Goal: Participate in discussion: Engage in conversation with other users on a specific topic

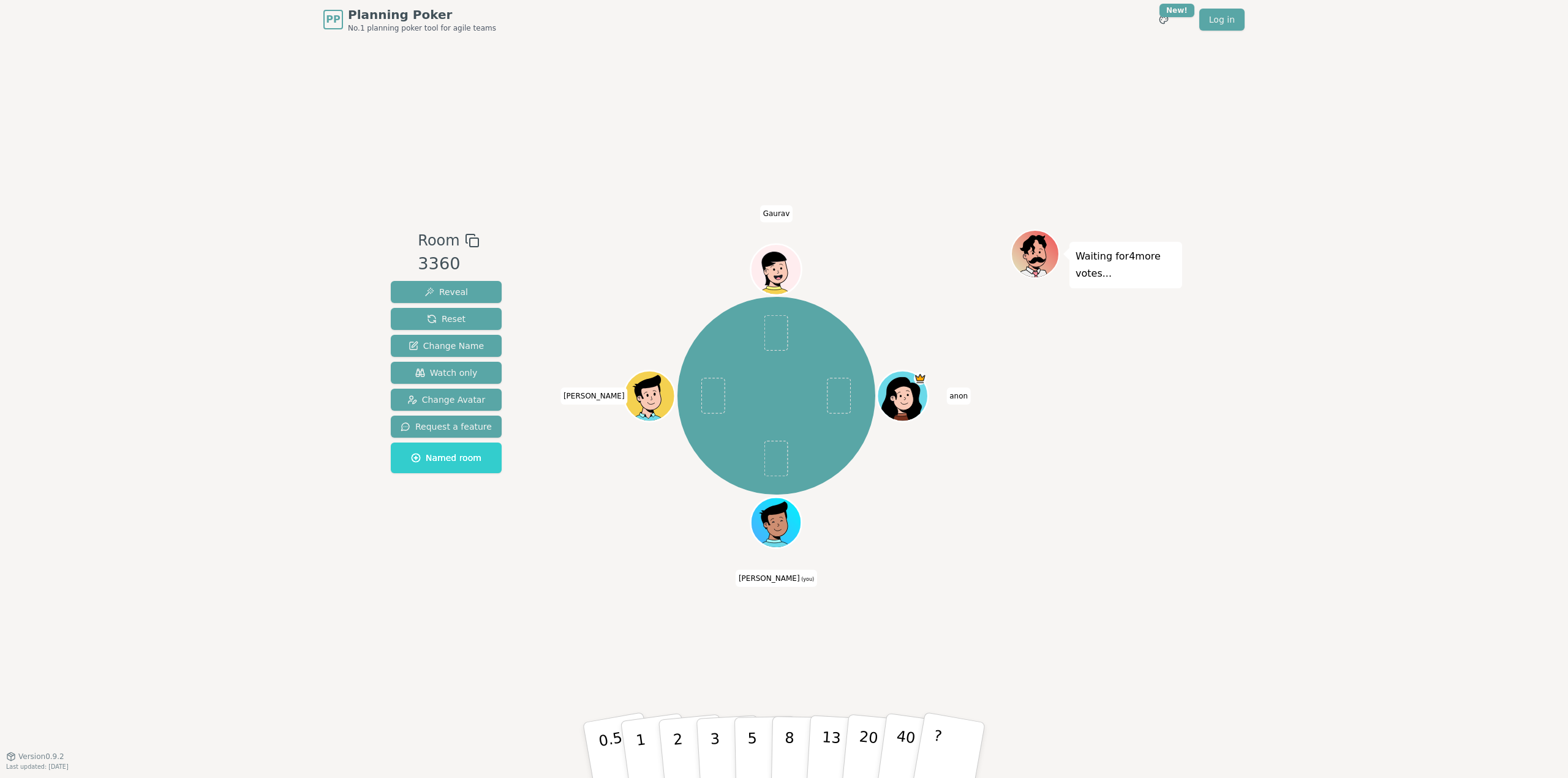
click at [1127, 462] on div "Waiting for 4 more votes..." at bounding box center [1097, 398] width 172 height 337
click at [1290, 388] on div "PP Planning Poker No.1 planning poker tool for agile teams Toggle theme New! Lo…" at bounding box center [784, 389] width 1568 height 778
drag, startPoint x: 1103, startPoint y: 643, endPoint x: 764, endPoint y: 524, distance: 359.3
click at [1099, 638] on div "Room 3360 Reveal Reset Change Name Watch only Change Avatar Request a feature N…" at bounding box center [784, 398] width 796 height 717
click at [1215, 429] on div "PP Planning Poker No.1 planning poker tool for agile teams Toggle theme New! Lo…" at bounding box center [784, 389] width 1568 height 778
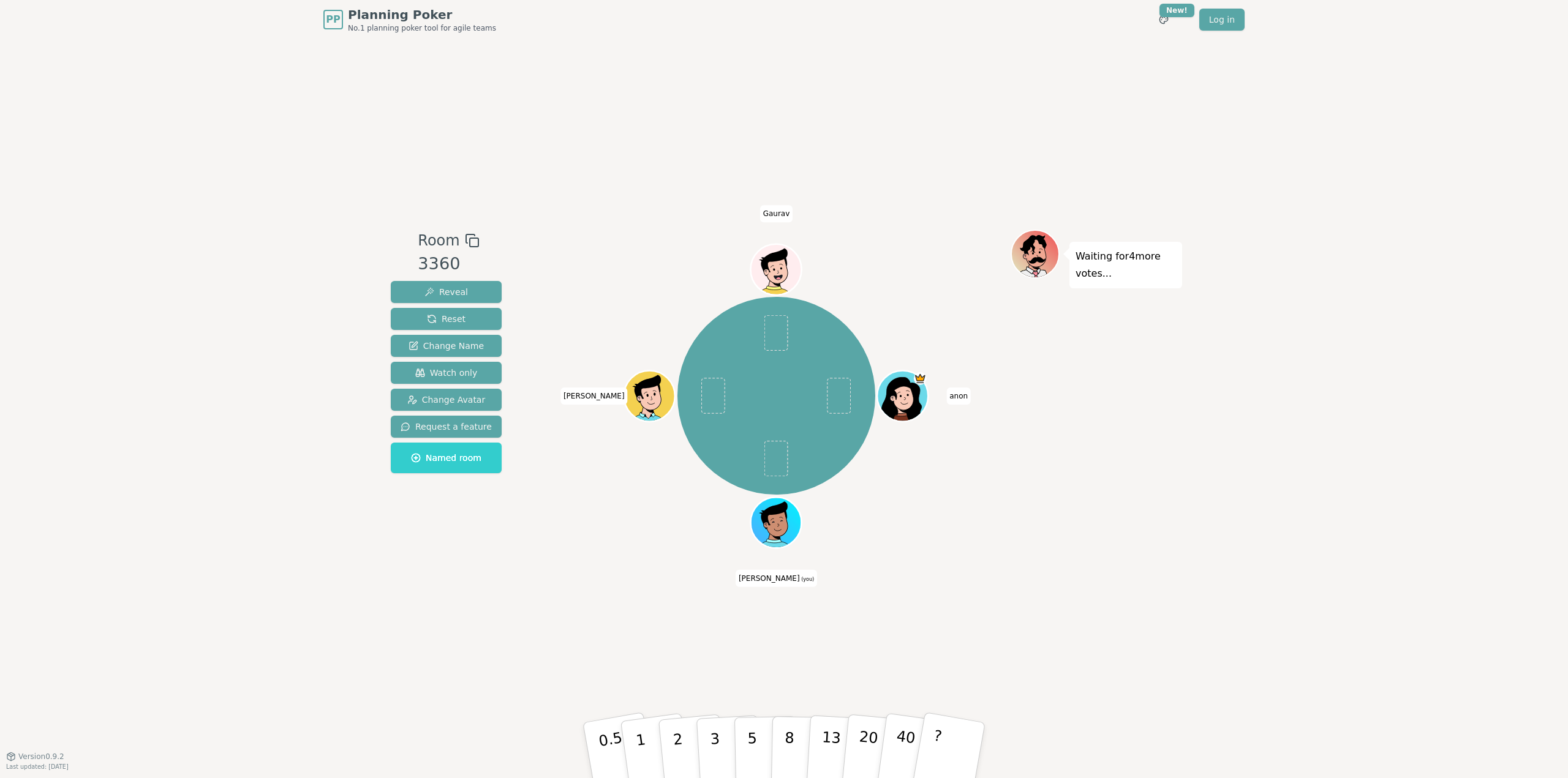
click at [1215, 429] on div "PP Planning Poker No.1 planning poker tool for agile teams Toggle theme New! Lo…" at bounding box center [784, 389] width 1568 height 778
click at [679, 137] on div "Room 3360 Reveal Reset Change Name Watch only Change Avatar Request a feature N…" at bounding box center [784, 398] width 796 height 717
click at [825, 88] on div "Room 3360 Reveal Reset Change Name Watch only Change Avatar Request a feature N…" at bounding box center [784, 398] width 796 height 717
click at [962, 99] on div "Room 3360 Reveal Reset Change Name Watch only Change Avatar Request a feature N…" at bounding box center [784, 398] width 796 height 717
click at [981, 140] on div "Room 3360 Reveal Reset Change Name Watch only Change Avatar Request a feature N…" at bounding box center [784, 398] width 796 height 717
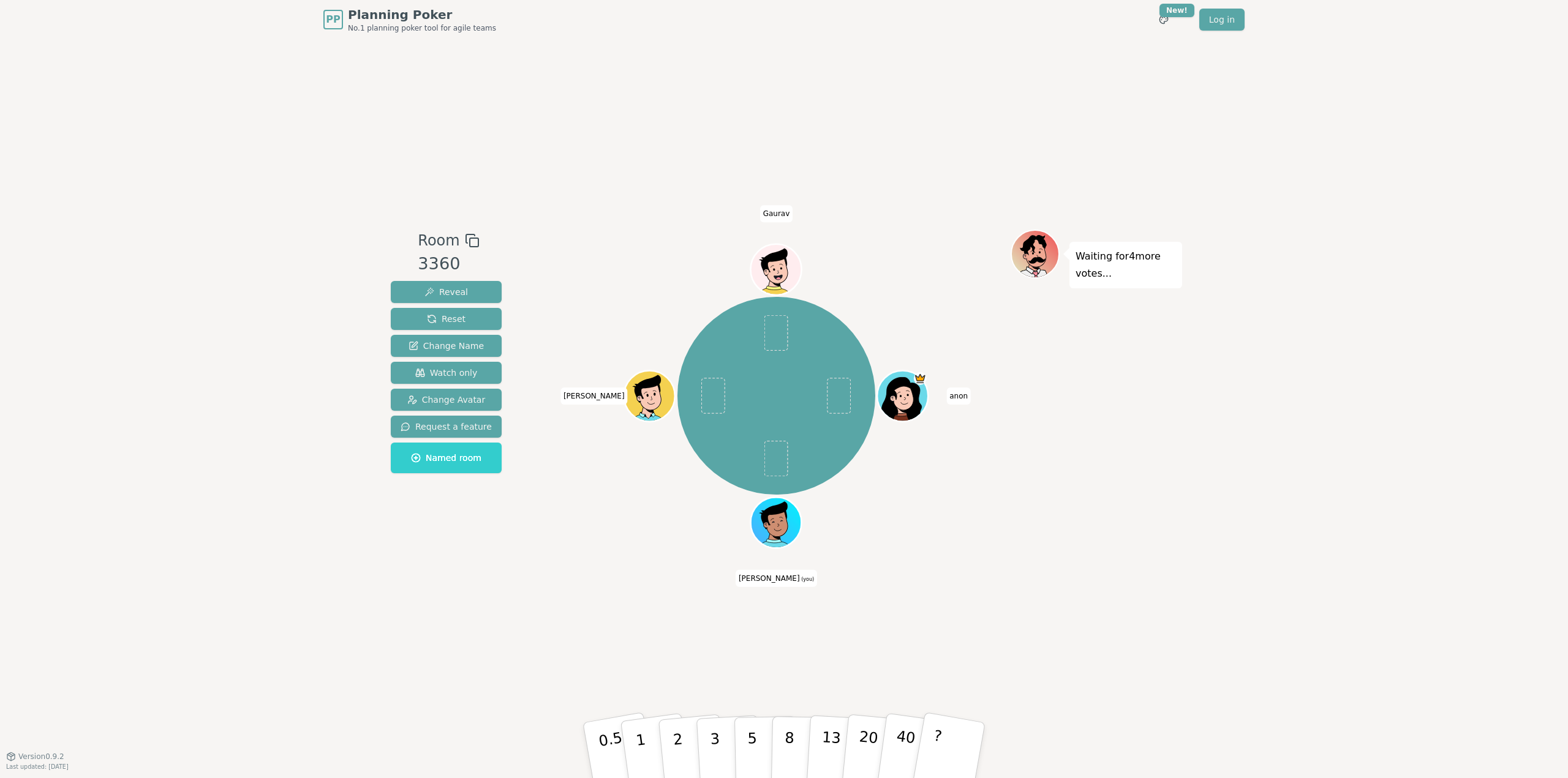
drag, startPoint x: 567, startPoint y: 57, endPoint x: 627, endPoint y: 73, distance: 62.1
click at [569, 57] on div "Room 3360 Reveal Reset Change Name Watch only Change Avatar Request a feature N…" at bounding box center [784, 398] width 796 height 717
click at [951, 107] on div "Room 3360 Reveal Reset Change Name Watch only Change Avatar Request a feature N…" at bounding box center [784, 398] width 796 height 717
click at [977, 151] on div "Room 3360 Reveal Reset Change Name Watch only Change Avatar Request a feature N…" at bounding box center [784, 398] width 796 height 717
drag, startPoint x: 681, startPoint y: 753, endPoint x: 693, endPoint y: 740, distance: 17.7
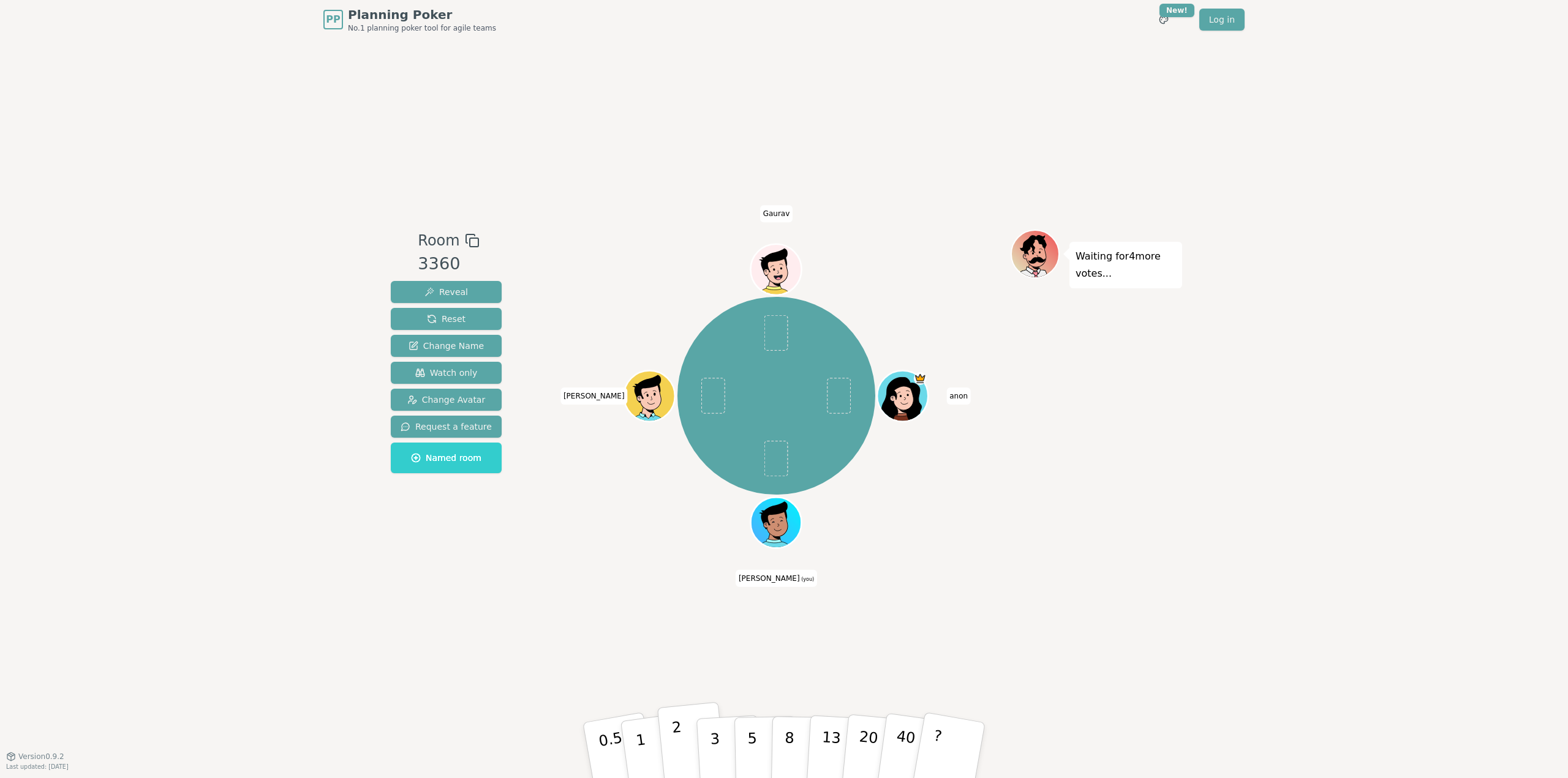
click at [681, 754] on button "2" at bounding box center [692, 751] width 70 height 97
drag, startPoint x: 1044, startPoint y: 534, endPoint x: 1044, endPoint y: 527, distance: 7.0
click at [1044, 531] on div "Waiting for 3 more votes..." at bounding box center [1097, 398] width 172 height 337
click at [338, 552] on div "PP Planning Poker No.1 planning poker tool for agile teams Toggle theme New! Lo…" at bounding box center [784, 389] width 1568 height 778
click at [1256, 518] on div "PP Planning Poker No.1 planning poker tool for agile teams Toggle theme New! Lo…" at bounding box center [784, 389] width 1568 height 778
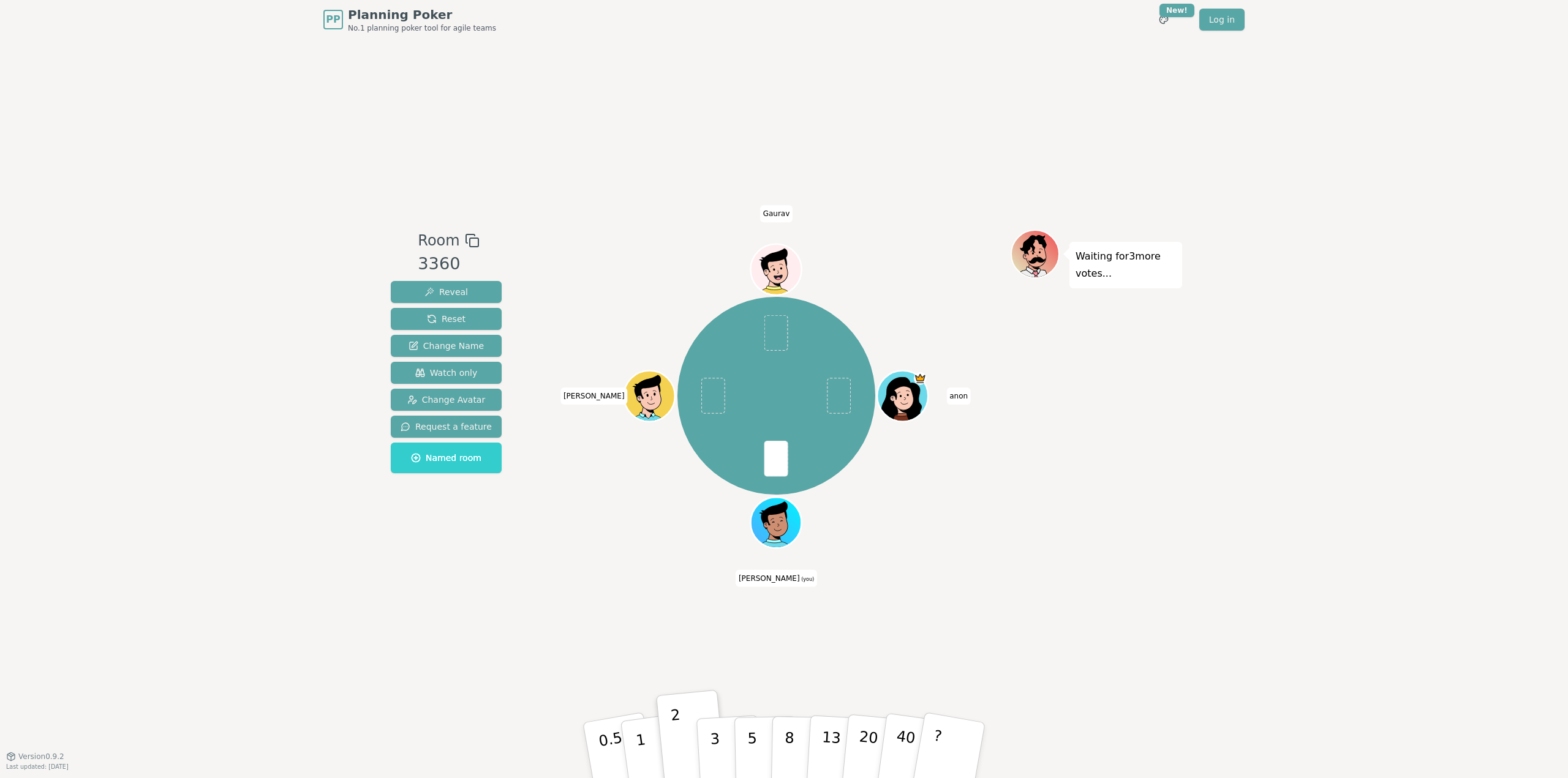
click at [1316, 594] on div "PP Planning Poker No.1 planning poker tool for agile teams Toggle theme New! Lo…" at bounding box center [784, 389] width 1568 height 778
drag, startPoint x: 1248, startPoint y: 529, endPoint x: 1291, endPoint y: 603, distance: 85.6
click at [1291, 603] on div "PP Planning Poker No.1 planning poker tool for agile teams Toggle theme New! Lo…" at bounding box center [784, 389] width 1568 height 778
drag, startPoint x: 1320, startPoint y: 643, endPoint x: 942, endPoint y: 590, distance: 381.7
click at [1286, 635] on div "PP Planning Poker No.1 planning poker tool for agile teams Toggle theme New! Lo…" at bounding box center [784, 389] width 1568 height 778
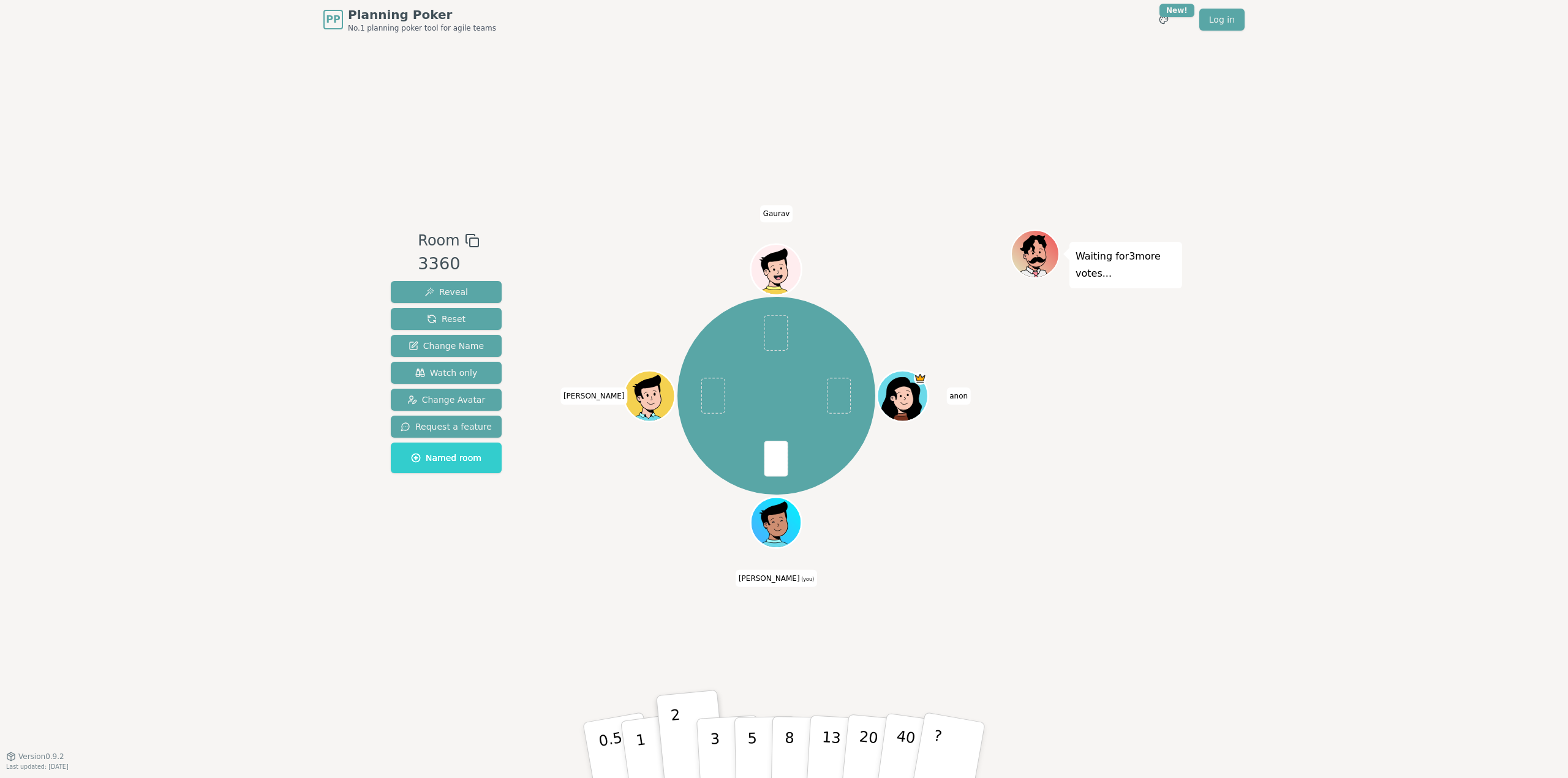
click at [457, 577] on div "Room 3360 Reveal Reset Change Name Watch only Change Avatar Request a feature N…" at bounding box center [784, 398] width 796 height 717
click at [453, 564] on div "Room 3360 Reveal Reset Change Name Watch only Change Avatar Request a feature N…" at bounding box center [447, 398] width 121 height 337
click at [673, 738] on p "2" at bounding box center [679, 753] width 16 height 67
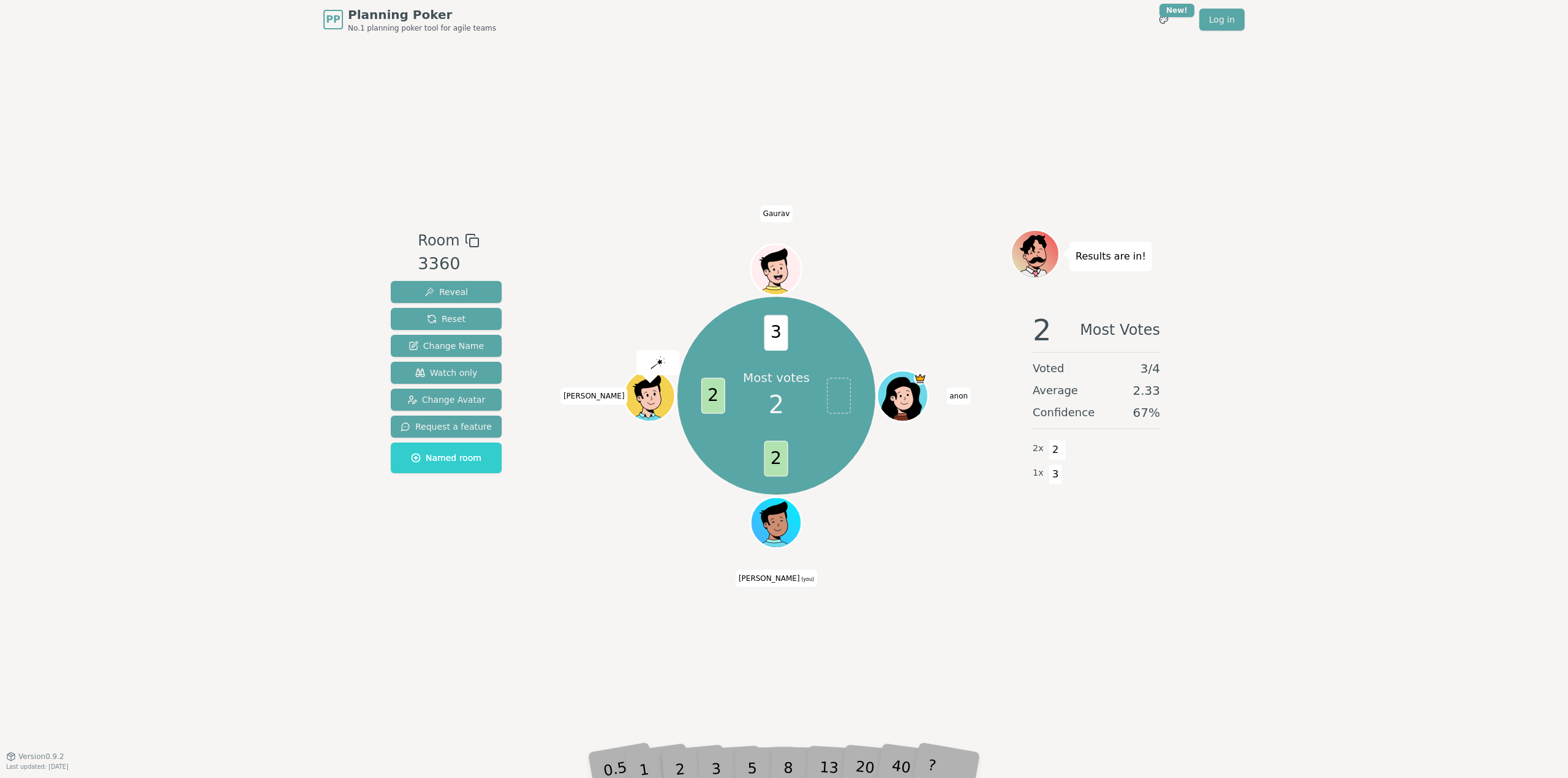
drag, startPoint x: 1271, startPoint y: 627, endPoint x: 1280, endPoint y: 673, distance: 46.9
click at [1273, 633] on div "PP Planning Poker No.1 planning poker tool for agile teams Toggle theme New! Lo…" at bounding box center [784, 389] width 1568 height 778
drag, startPoint x: 1280, startPoint y: 673, endPoint x: 908, endPoint y: 631, distance: 374.4
click at [1280, 673] on div "PP Planning Poker No.1 planning poker tool for agile teams Toggle theme New! Lo…" at bounding box center [784, 389] width 1568 height 778
click at [492, 603] on div "Room 3360 Reveal Reset Change Name Watch only Change Avatar Request a feature N…" at bounding box center [784, 398] width 796 height 717
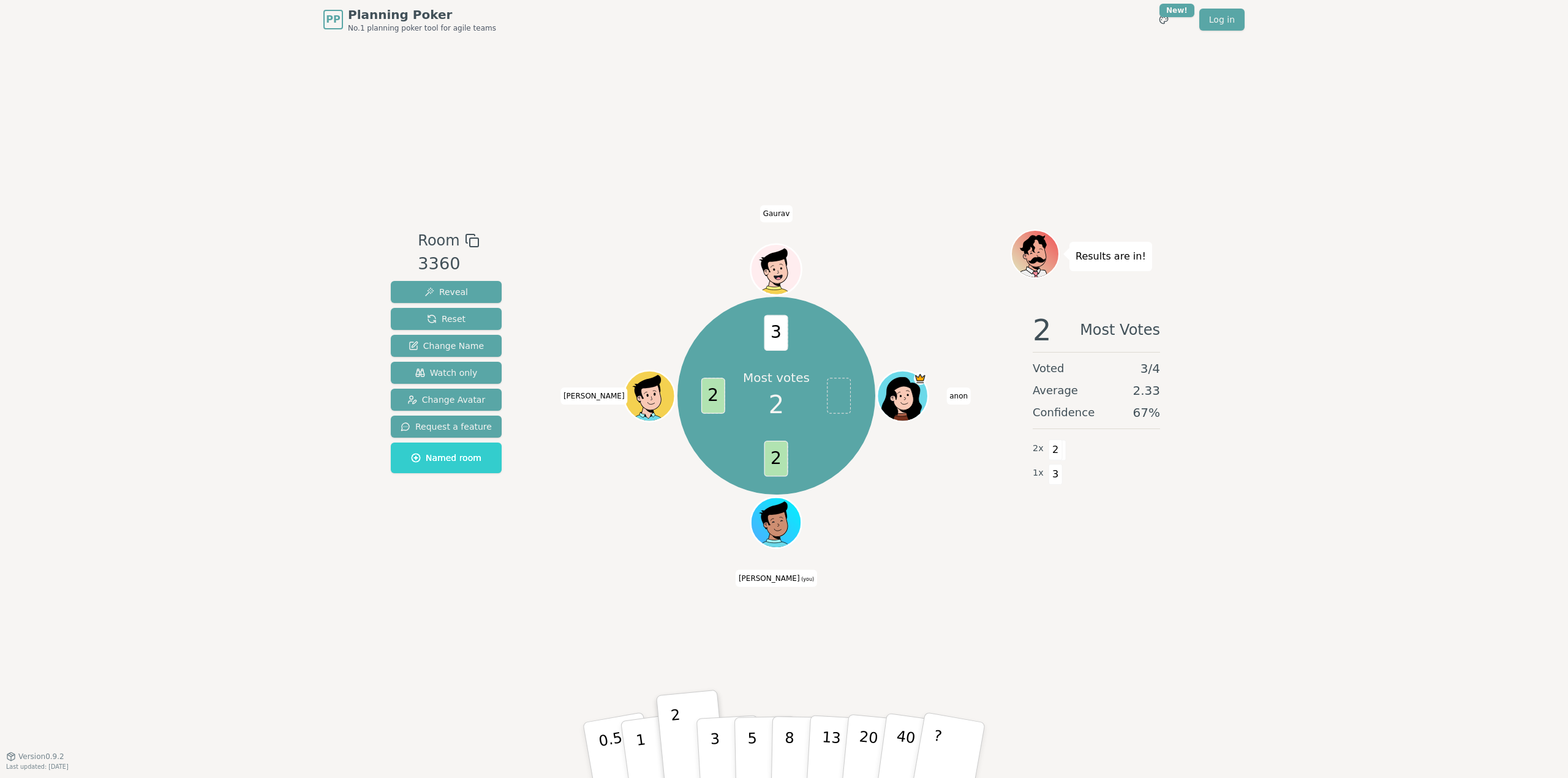
click at [353, 607] on div "PP Planning Poker No.1 planning poker tool for agile teams Toggle theme New! Lo…" at bounding box center [784, 389] width 1568 height 778
click at [231, 585] on div "PP Planning Poker No.1 planning poker tool for agile teams Toggle theme New! Lo…" at bounding box center [784, 389] width 1568 height 778
drag, startPoint x: 1252, startPoint y: 580, endPoint x: 1313, endPoint y: 689, distance: 124.9
click at [1273, 627] on div "PP Planning Poker No.1 planning poker tool for agile teams Toggle theme New! Lo…" at bounding box center [784, 389] width 1568 height 778
click at [1313, 689] on div "PP Planning Poker No.1 planning poker tool for agile teams Toggle theme New! Lo…" at bounding box center [784, 389] width 1568 height 778
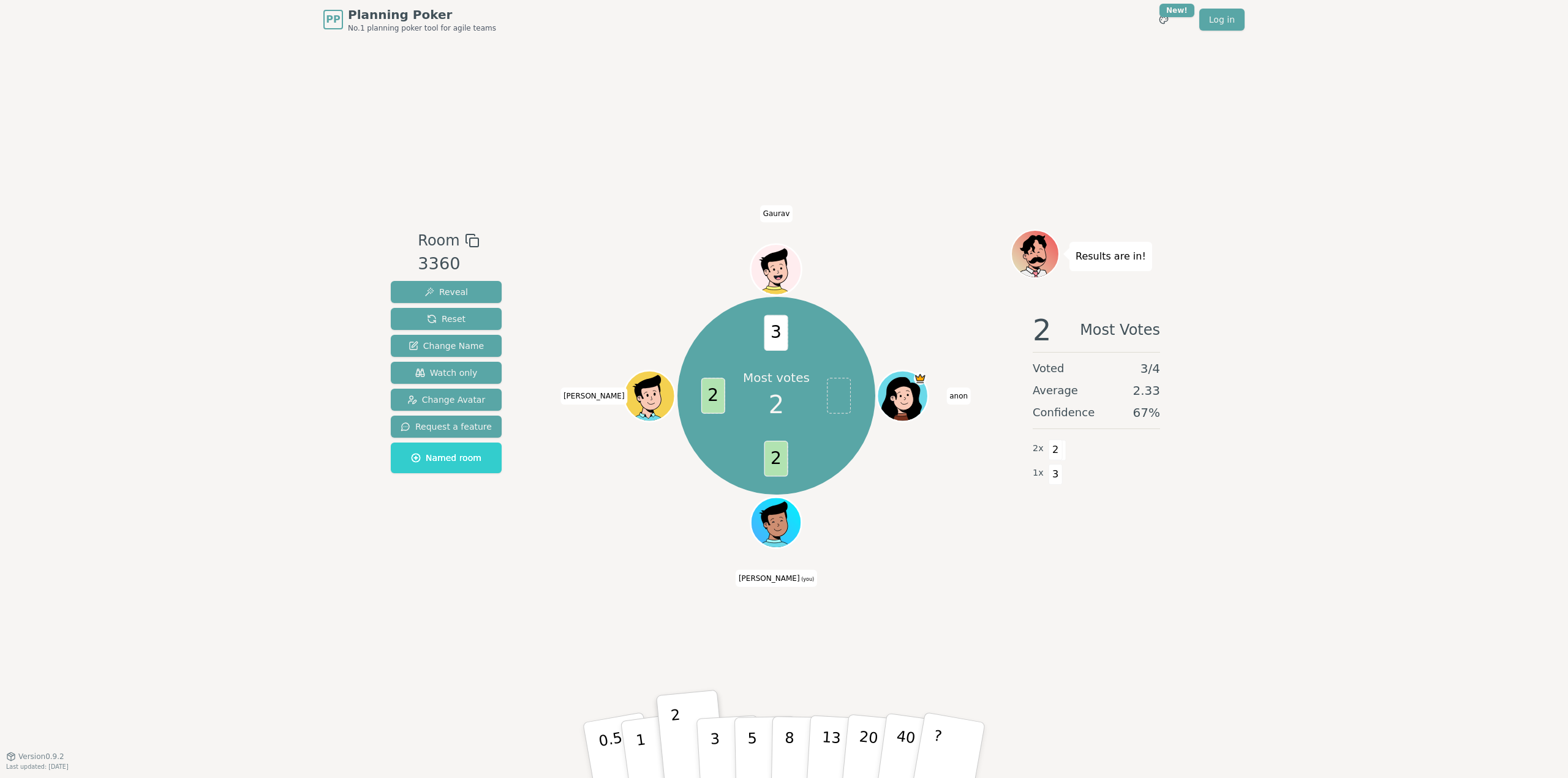
click at [361, 584] on div "PP Planning Poker No.1 planning poker tool for agile teams Toggle theme New! Lo…" at bounding box center [784, 389] width 1568 height 778
drag, startPoint x: 1260, startPoint y: 559, endPoint x: 1295, endPoint y: 619, distance: 69.5
click at [1263, 566] on div "PP Planning Poker No.1 planning poker tool for agile teams Toggle theme New! Lo…" at bounding box center [784, 389] width 1568 height 778
click at [1318, 658] on div "PP Planning Poker No.1 planning poker tool for agile teams Toggle theme New! Lo…" at bounding box center [784, 389] width 1568 height 778
click at [268, 529] on div "PP Planning Poker No.1 planning poker tool for agile teams Toggle theme New! Lo…" at bounding box center [784, 389] width 1568 height 778
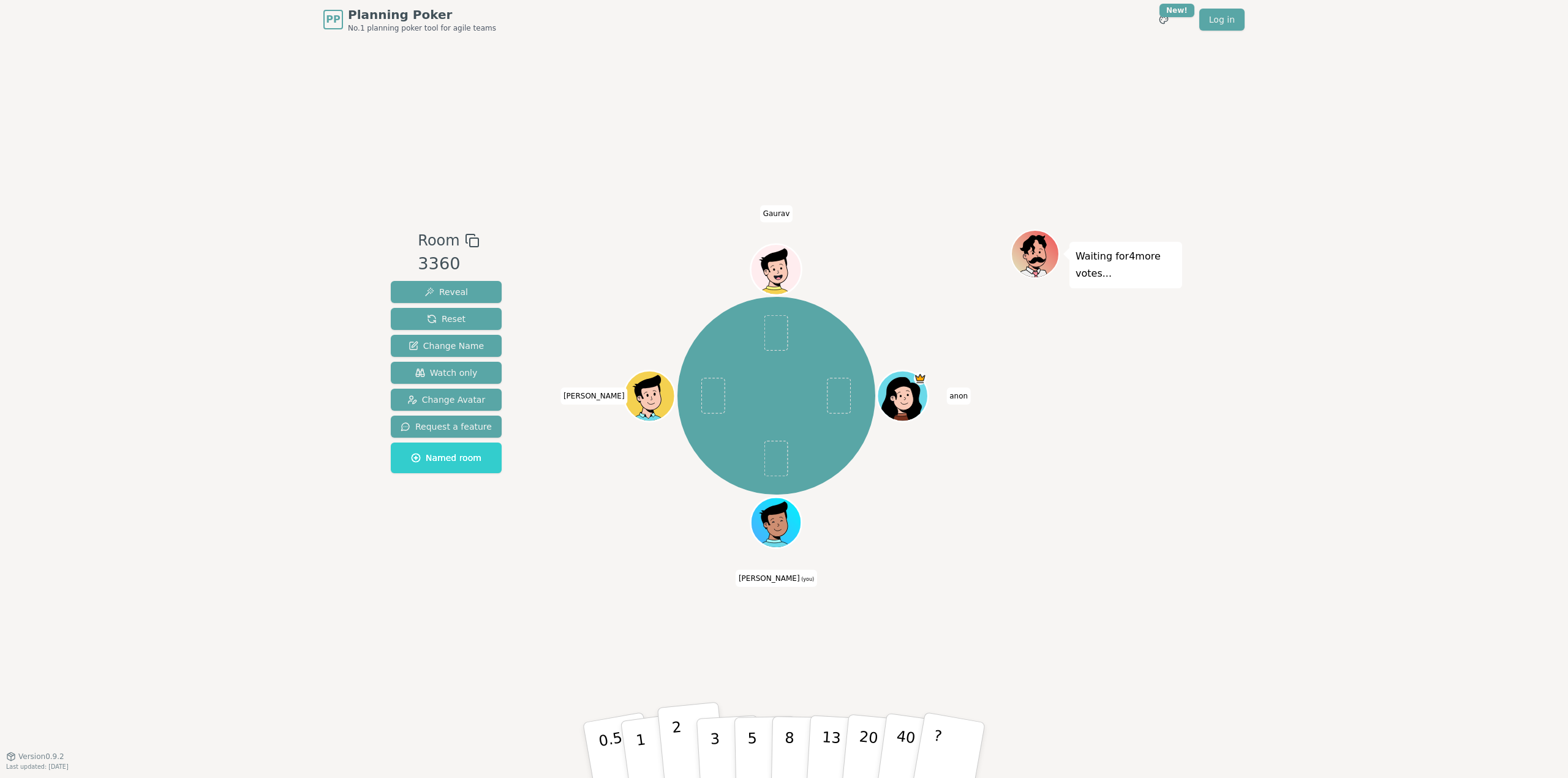
click at [679, 744] on p "2" at bounding box center [679, 753] width 16 height 67
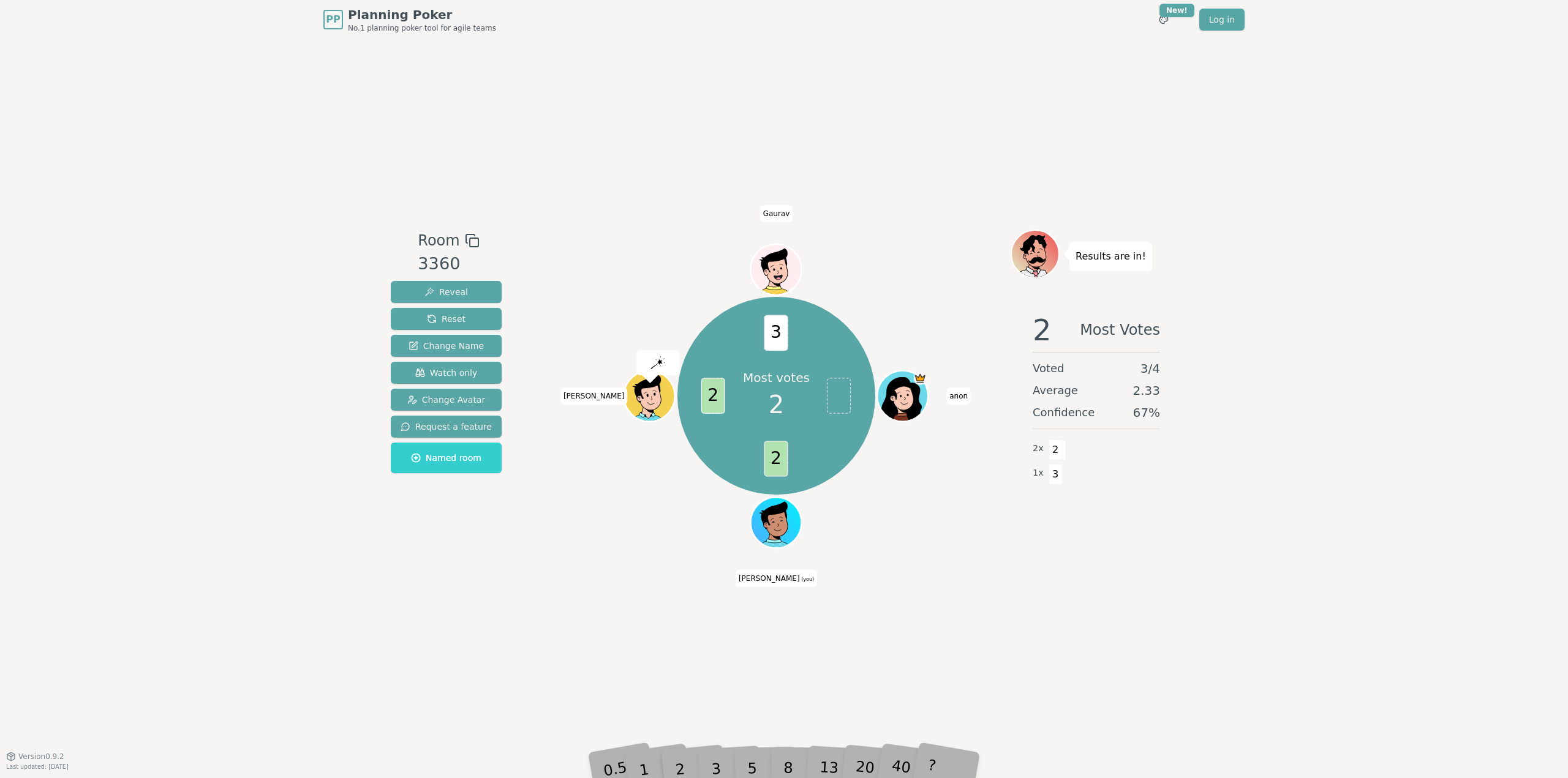
drag, startPoint x: 1208, startPoint y: 574, endPoint x: 1228, endPoint y: 627, distance: 56.6
click at [1213, 586] on div "PP Planning Poker No.1 planning poker tool for agile teams Toggle theme New! Lo…" at bounding box center [784, 389] width 1568 height 778
drag, startPoint x: 1228, startPoint y: 627, endPoint x: 801, endPoint y: 577, distance: 429.9
click at [1227, 626] on div "PP Planning Poker No.1 planning poker tool for agile teams Toggle theme New! Lo…" at bounding box center [784, 389] width 1568 height 778
click at [425, 557] on div "Room 3360 Reveal Reset Change Name Watch only Change Avatar Request a feature N…" at bounding box center [447, 398] width 121 height 337
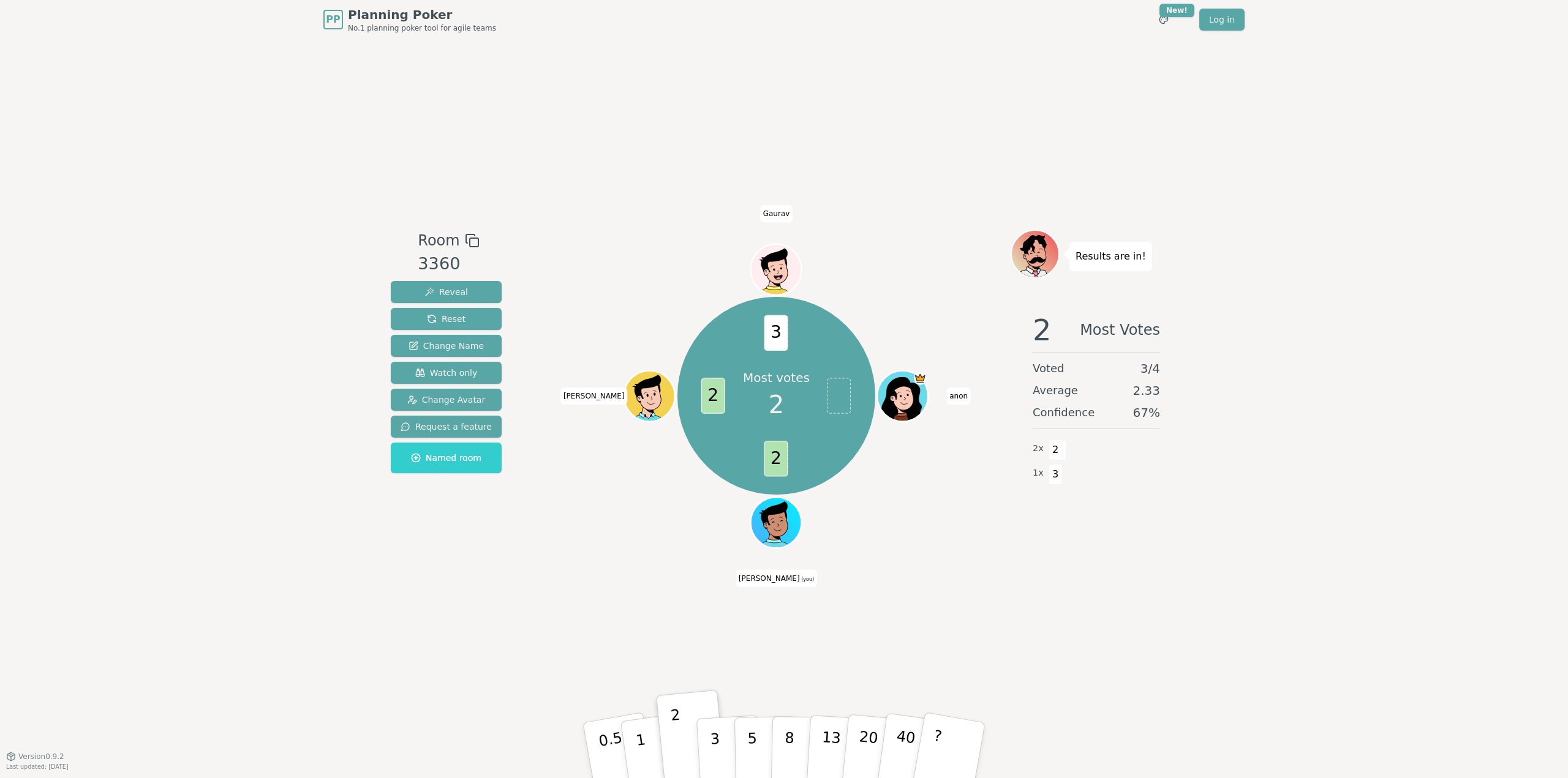
click at [385, 548] on div "PP Planning Poker No.1 planning poker tool for agile teams Toggle theme New! Lo…" at bounding box center [784, 389] width 1568 height 778
click at [1141, 588] on div "Room 3360 Reveal Reset Change Name Watch only Change Avatar Request a feature N…" at bounding box center [784, 398] width 796 height 717
click at [1163, 623] on div "Room 3360 Reveal Reset Change Name Watch only Change Avatar Request a feature N…" at bounding box center [784, 398] width 796 height 717
click at [757, 745] on button "5" at bounding box center [766, 751] width 63 height 93
click at [1153, 526] on div "Waiting for 2 more votes..." at bounding box center [1097, 398] width 172 height 337
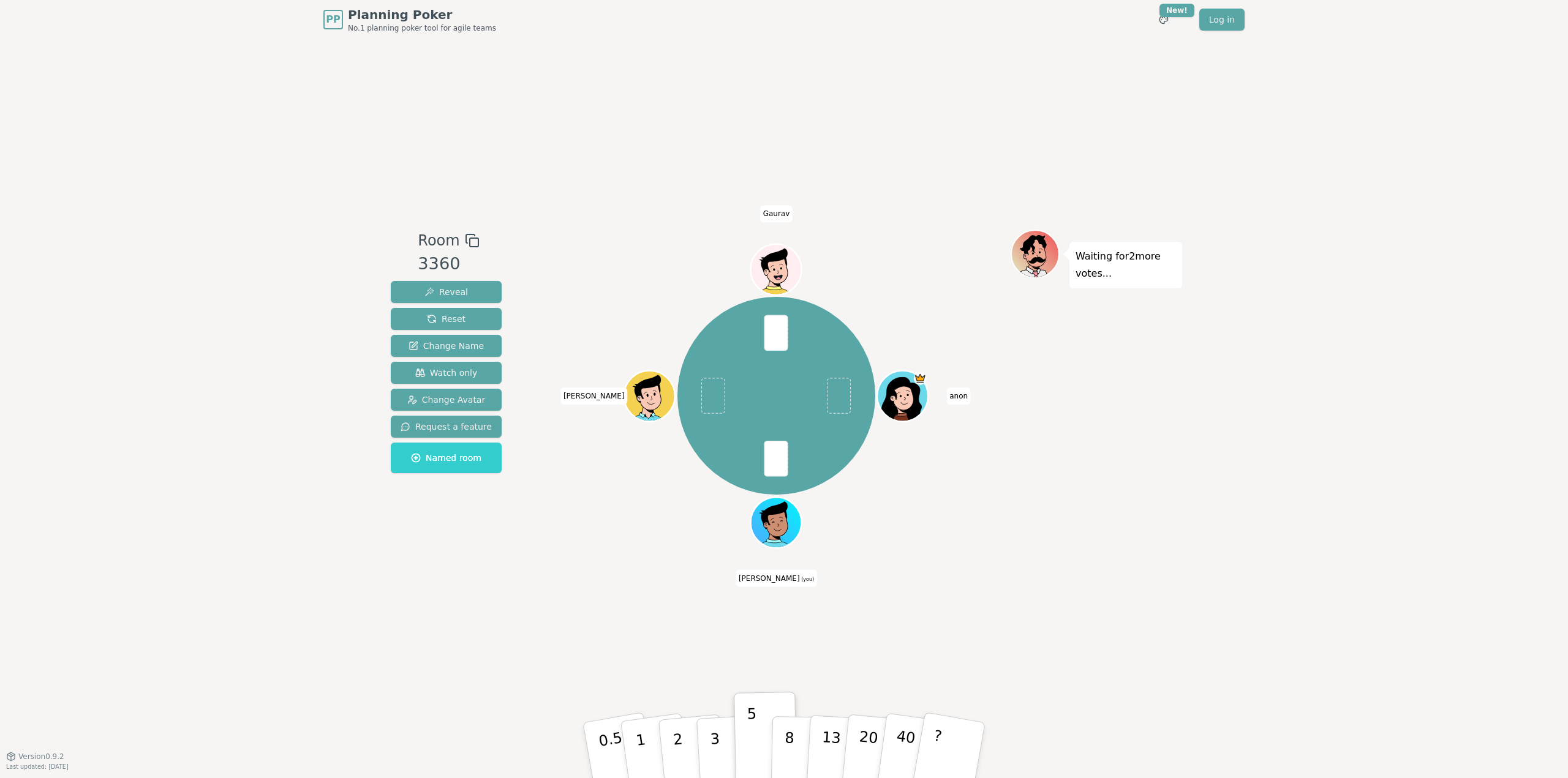
click at [1190, 590] on div "PP Planning Poker No.1 planning poker tool for agile teams Toggle theme New! Lo…" at bounding box center [784, 389] width 1568 height 778
click at [1144, 607] on div "Room 3360 Reveal Reset Change Name Watch only Change Avatar Request a feature N…" at bounding box center [784, 398] width 796 height 717
click at [1148, 631] on div "Room 3360 Reveal Reset Change Name Watch only Change Avatar Request a feature N…" at bounding box center [784, 398] width 796 height 717
click at [708, 620] on div "Room 3360 Reveal Reset Change Name Watch only Change Avatar Request a feature N…" at bounding box center [784, 398] width 796 height 717
click at [487, 614] on div "Room 3360 Reveal Reset Change Name Watch only Change Avatar Request a feature N…" at bounding box center [784, 398] width 796 height 717
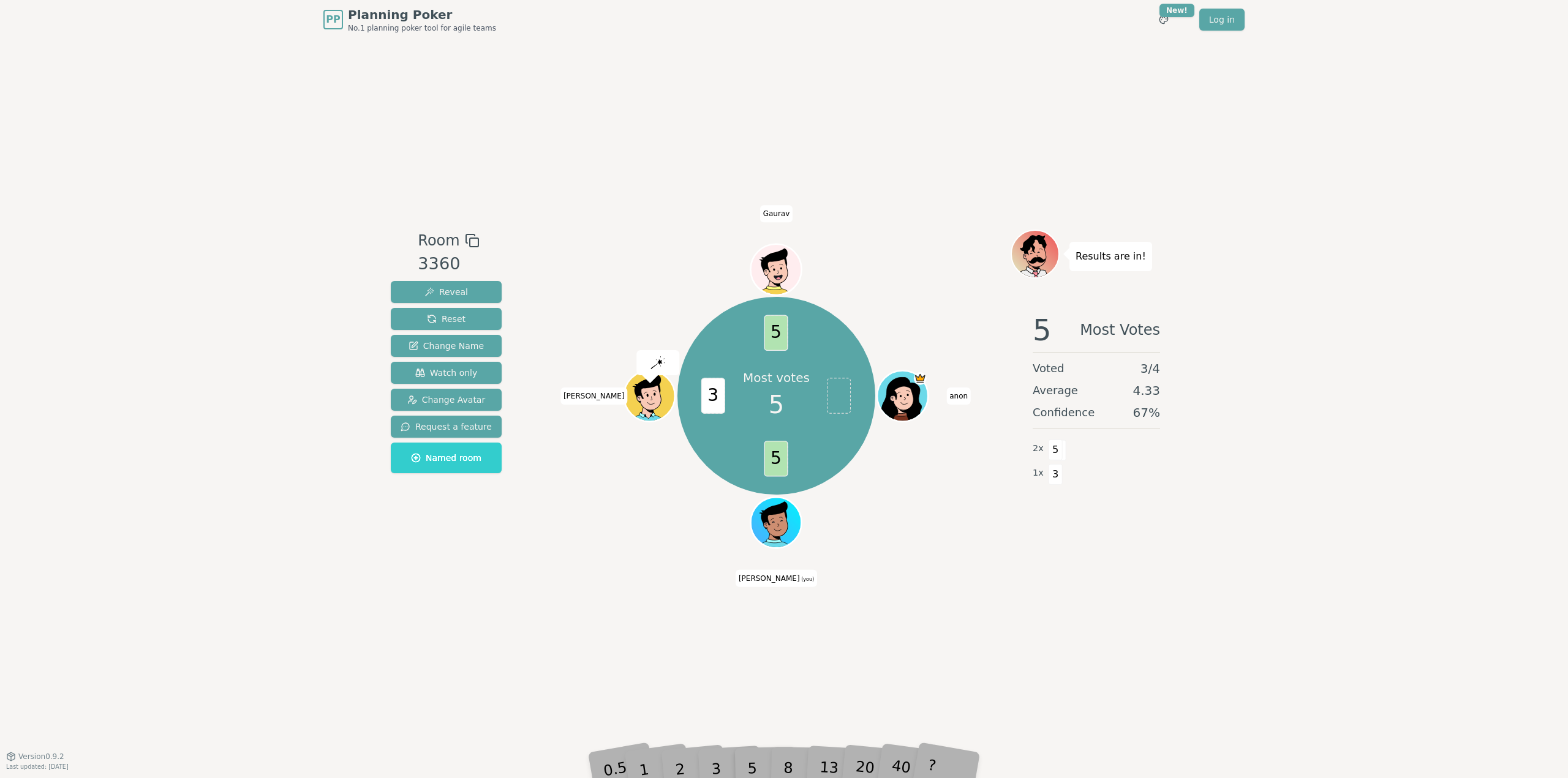
click at [1042, 634] on div "Room 3360 Reveal Reset Change Name Watch only Change Avatar Request a feature N…" at bounding box center [784, 398] width 796 height 717
click at [1187, 634] on div "PP Planning Poker No.1 planning poker tool for agile teams Toggle theme New! Lo…" at bounding box center [784, 389] width 1568 height 778
click at [351, 623] on div "PP Planning Poker No.1 planning poker tool for agile teams Toggle theme New! Lo…" at bounding box center [784, 389] width 1568 height 778
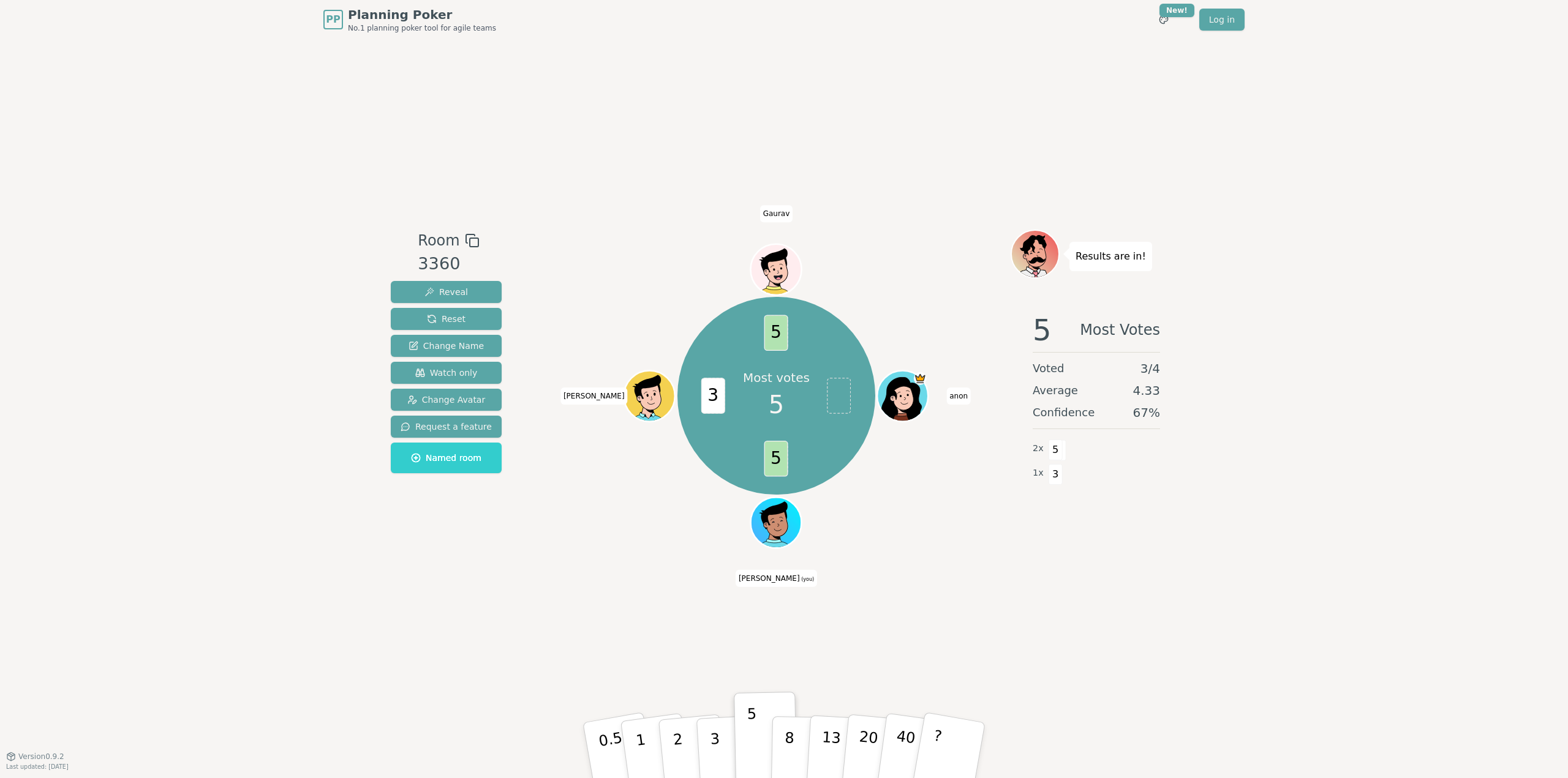
click at [430, 592] on div "Room 3360 Reveal Reset Change Name Watch only Change Avatar Request a feature N…" at bounding box center [784, 398] width 796 height 717
drag, startPoint x: 1327, startPoint y: 599, endPoint x: 1352, endPoint y: 670, distance: 75.3
click at [1332, 616] on div "PP Planning Poker No.1 planning poker tool for agile teams Toggle theme New! Lo…" at bounding box center [784, 389] width 1568 height 778
click at [1349, 697] on div "PP Planning Poker No.1 planning poker tool for agile teams Toggle theme New! Lo…" at bounding box center [784, 389] width 1568 height 778
drag, startPoint x: 1252, startPoint y: 545, endPoint x: 1299, endPoint y: 655, distance: 119.6
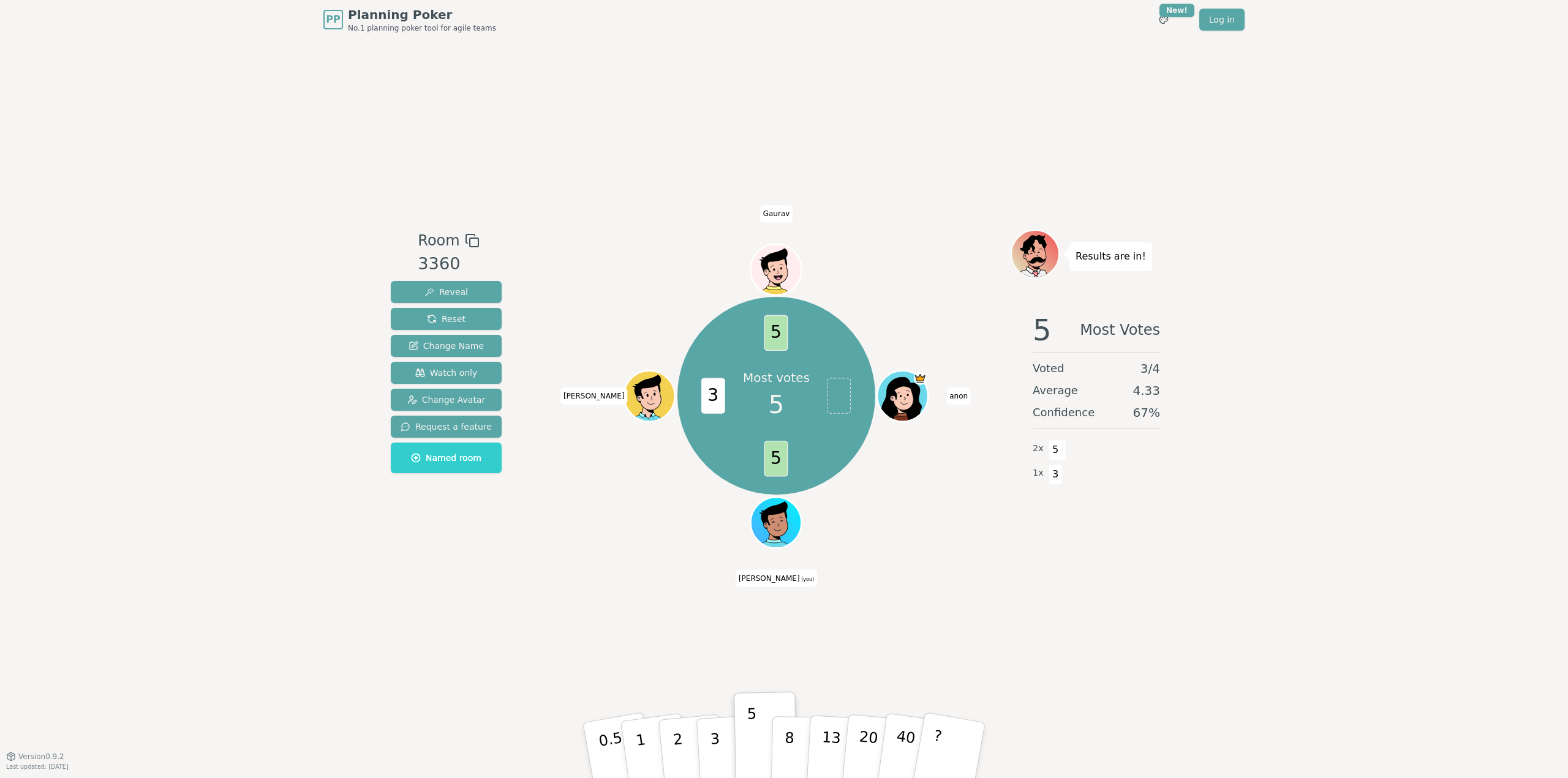
click at [1262, 570] on div "PP Planning Poker No.1 planning poker tool for agile teams Toggle theme New! Lo…" at bounding box center [784, 389] width 1568 height 778
drag, startPoint x: 1299, startPoint y: 655, endPoint x: 628, endPoint y: 592, distance: 674.0
click at [1297, 654] on div "PP Planning Poker No.1 planning poker tool for agile teams Toggle theme New! Lo…" at bounding box center [784, 389] width 1568 height 778
click at [446, 605] on div "Room 3360 Reveal Reset Change Name Watch only Change Avatar Request a feature N…" at bounding box center [784, 398] width 796 height 717
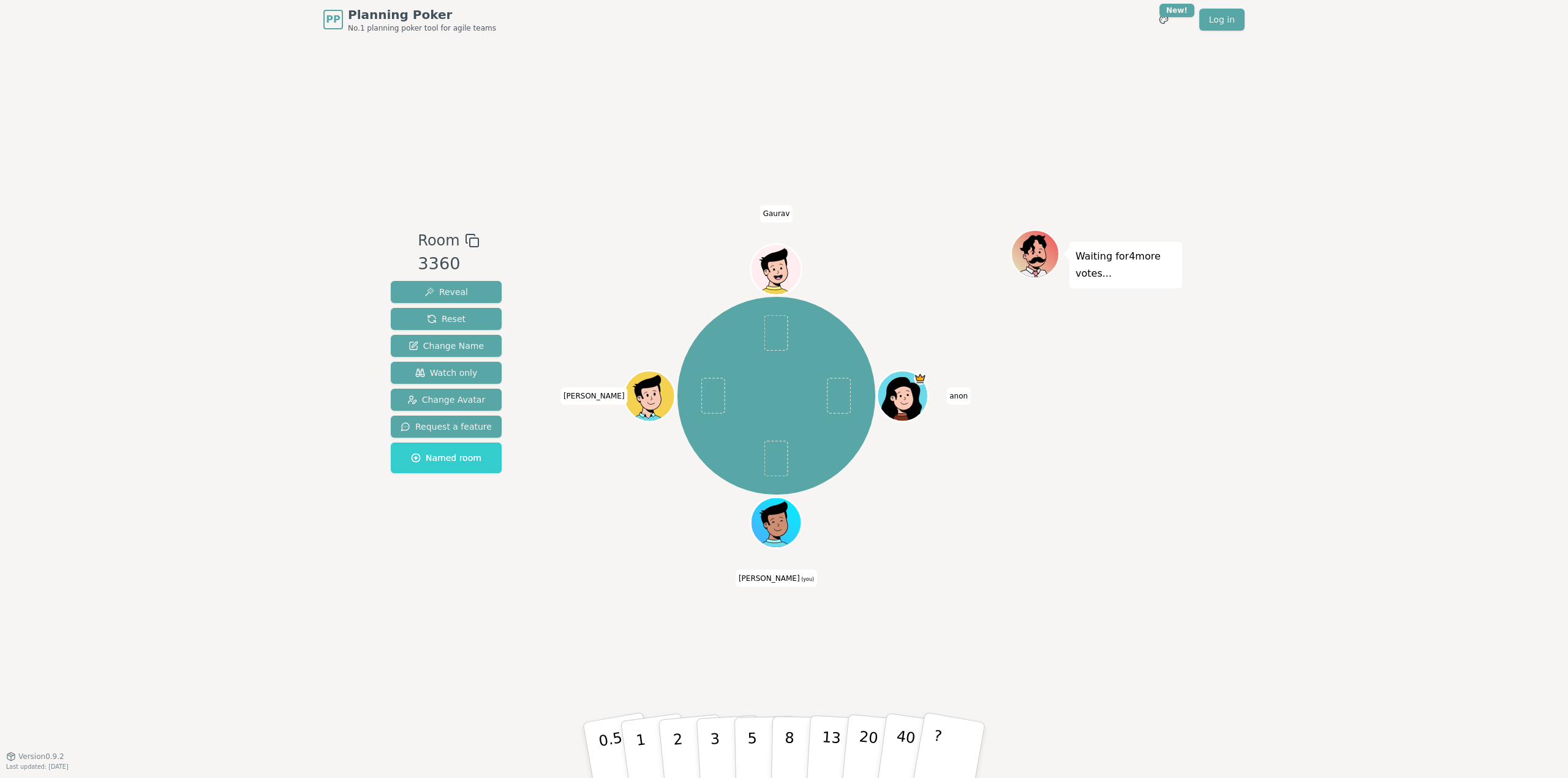
drag, startPoint x: 1126, startPoint y: 566, endPoint x: 1199, endPoint y: 569, distance: 73.1
click at [1131, 566] on div "Room 3360 Reveal Reset Change Name Watch only Change Avatar Request a feature N…" at bounding box center [784, 398] width 796 height 717
click at [1213, 572] on div "PP Planning Poker No.1 planning poker tool for agile teams Toggle theme New! Lo…" at bounding box center [784, 389] width 1568 height 778
click at [514, 605] on div "Room 3360 Reveal Reset Change Name Watch only Change Avatar Request a feature N…" at bounding box center [784, 398] width 796 height 717
click at [414, 612] on div "Room 3360 Reveal Reset Change Name Watch only Change Avatar Request a feature N…" at bounding box center [784, 398] width 796 height 717
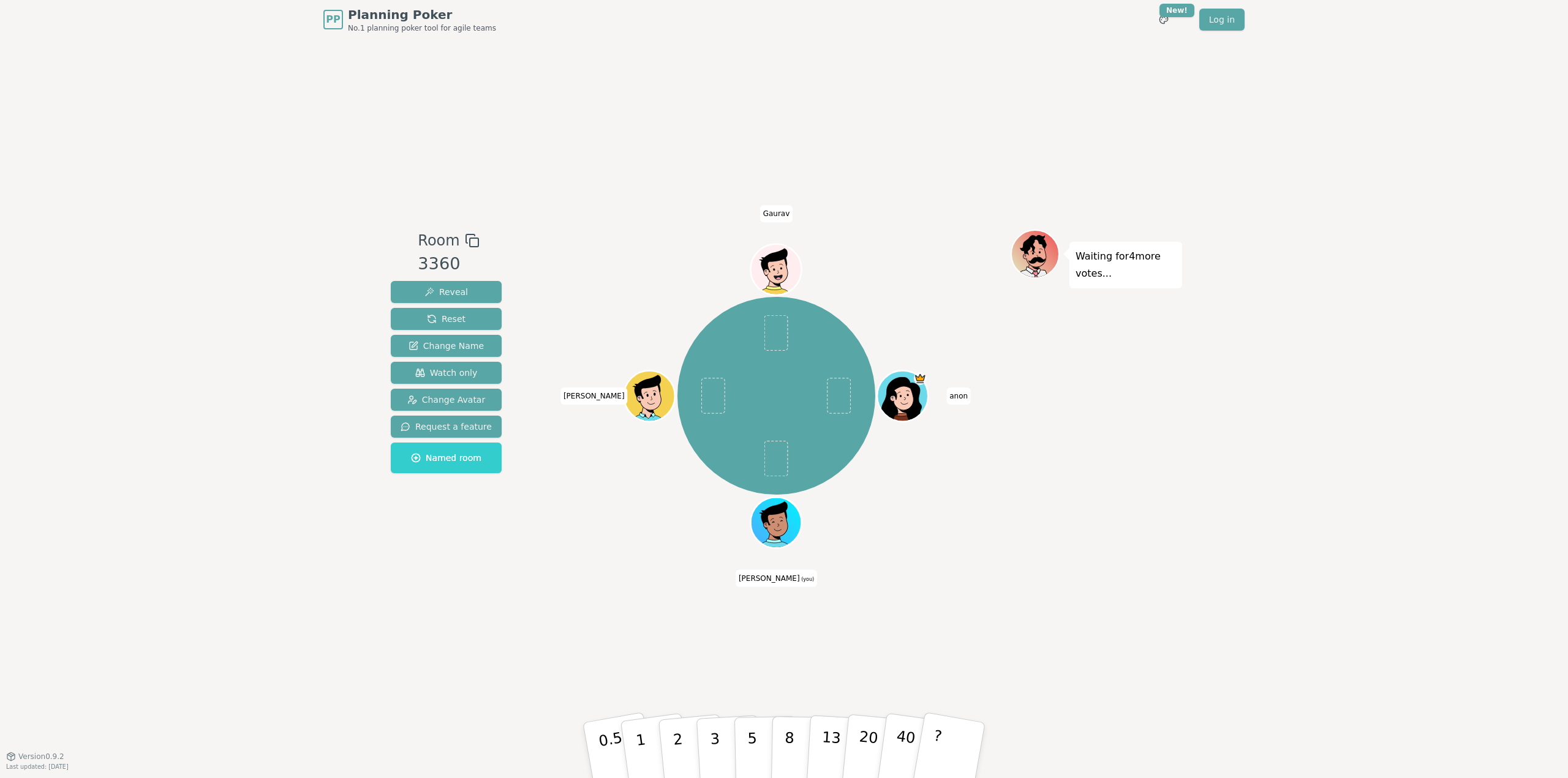
click at [458, 610] on div "Room 3360 Reveal Reset Change Name Watch only Change Avatar Request a feature N…" at bounding box center [784, 398] width 796 height 717
click at [406, 610] on div "Room 3360 Reveal Reset Change Name Watch only Change Avatar Request a feature N…" at bounding box center [784, 398] width 796 height 717
click at [296, 606] on div "PP Planning Poker No.1 planning poker tool for agile teams Toggle theme New! Lo…" at bounding box center [784, 389] width 1568 height 778
drag, startPoint x: 1241, startPoint y: 499, endPoint x: 1237, endPoint y: 510, distance: 11.7
click at [1241, 502] on div "PP Planning Poker No.1 planning poker tool for agile teams Toggle theme New! Lo…" at bounding box center [784, 389] width 1568 height 778
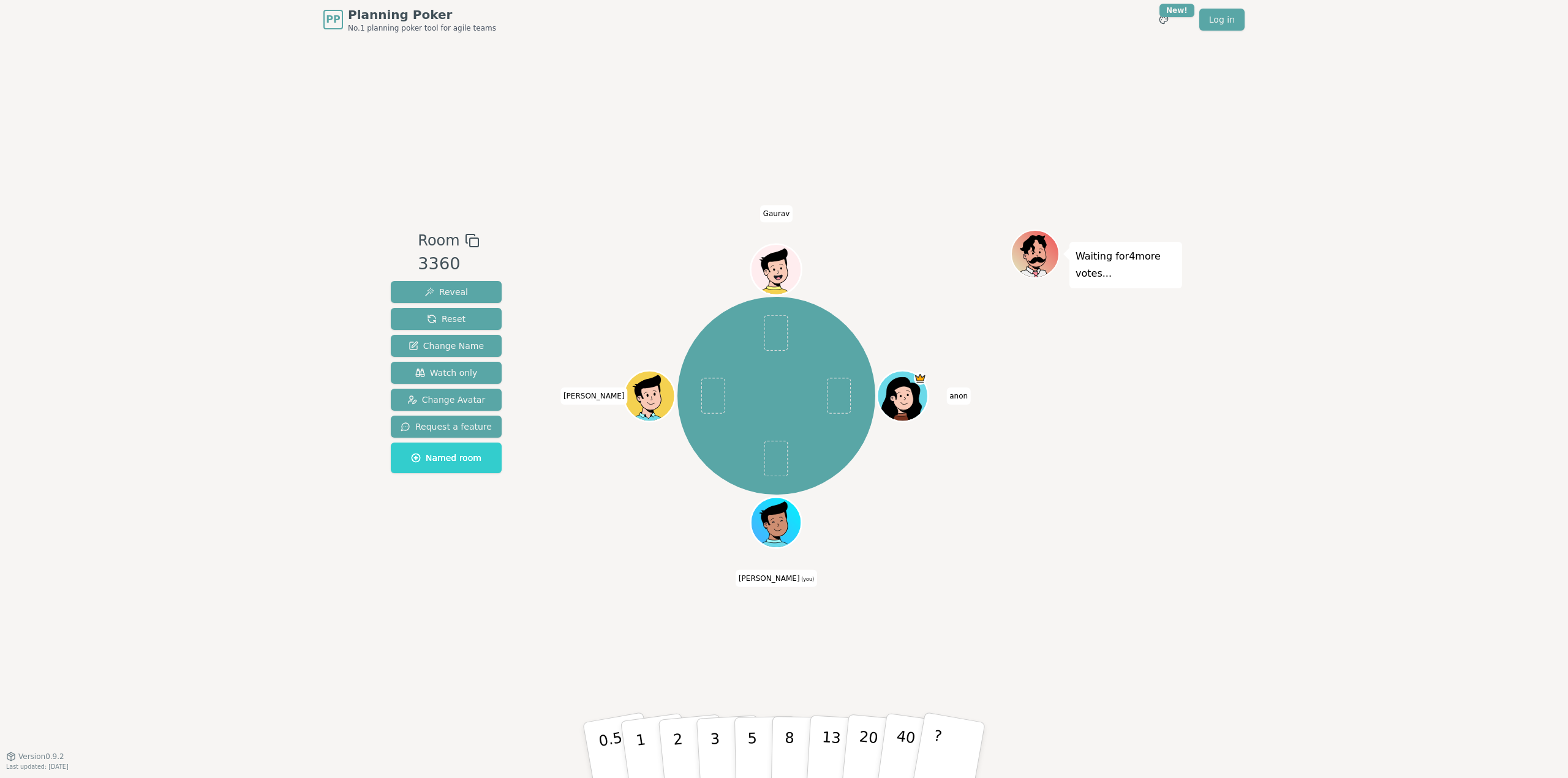
click at [313, 601] on div "PP Planning Poker No.1 planning poker tool for agile teams Toggle theme New! Lo…" at bounding box center [784, 389] width 1568 height 778
click at [399, 580] on div "Room 3360 Reveal Reset Change Name Watch only Change Avatar Request a feature N…" at bounding box center [784, 398] width 796 height 717
click at [1234, 569] on div "PP Planning Poker No.1 planning poker tool for agile teams Toggle theme New! Lo…" at bounding box center [784, 389] width 1568 height 778
drag, startPoint x: 293, startPoint y: 622, endPoint x: 327, endPoint y: 604, distance: 38.5
click at [297, 619] on div "PP Planning Poker No.1 planning poker tool for agile teams Toggle theme New! Lo…" at bounding box center [784, 389] width 1568 height 778
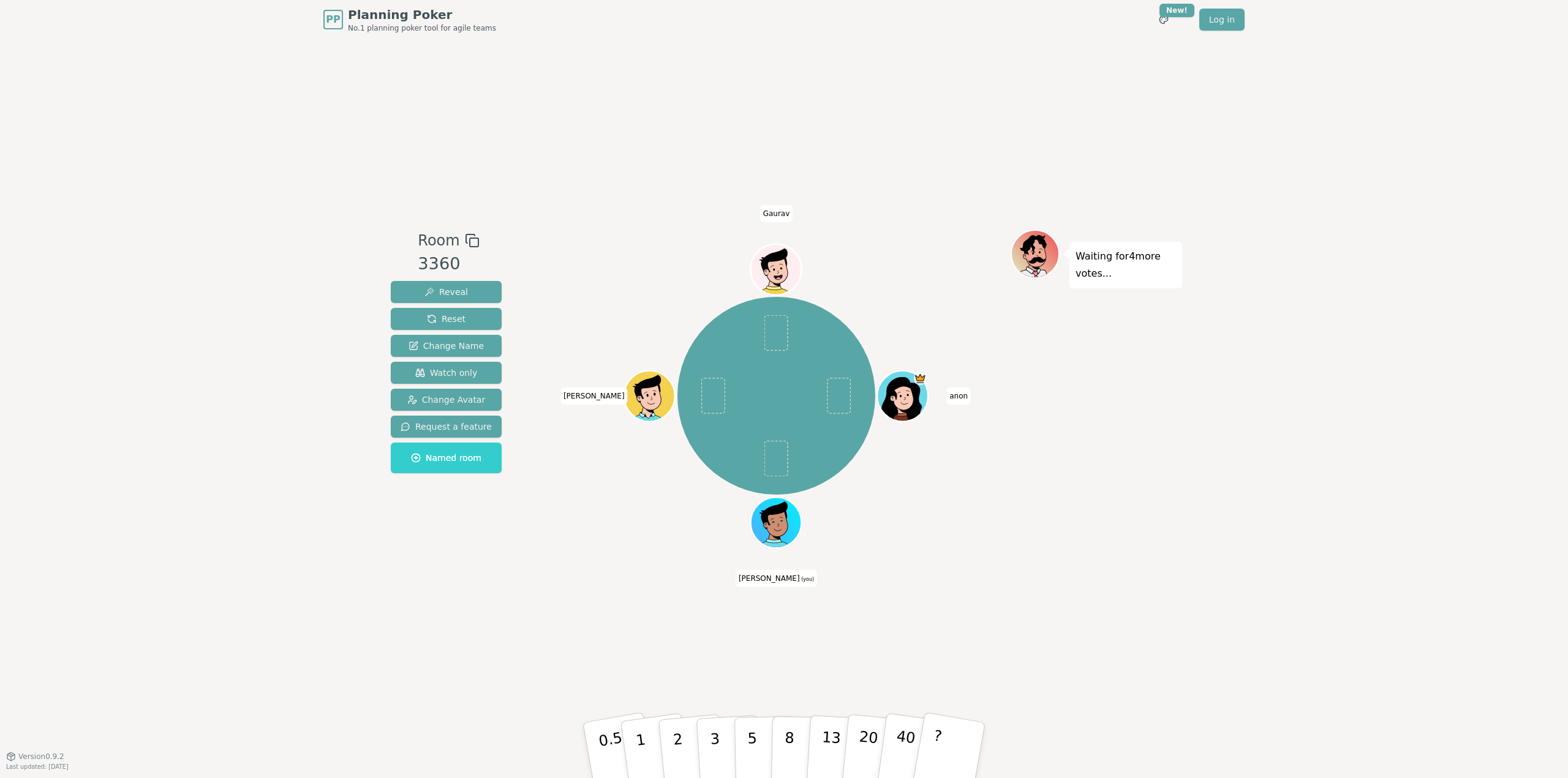
click at [384, 555] on div "PP Planning Poker No.1 planning poker tool for agile teams Toggle theme New! Lo…" at bounding box center [784, 389] width 1568 height 778
click at [1306, 455] on div "PP Planning Poker No.1 planning poker tool for agile teams Toggle theme New! Lo…" at bounding box center [784, 389] width 1568 height 778
